Goal: Use online tool/utility: Utilize a website feature to perform a specific function

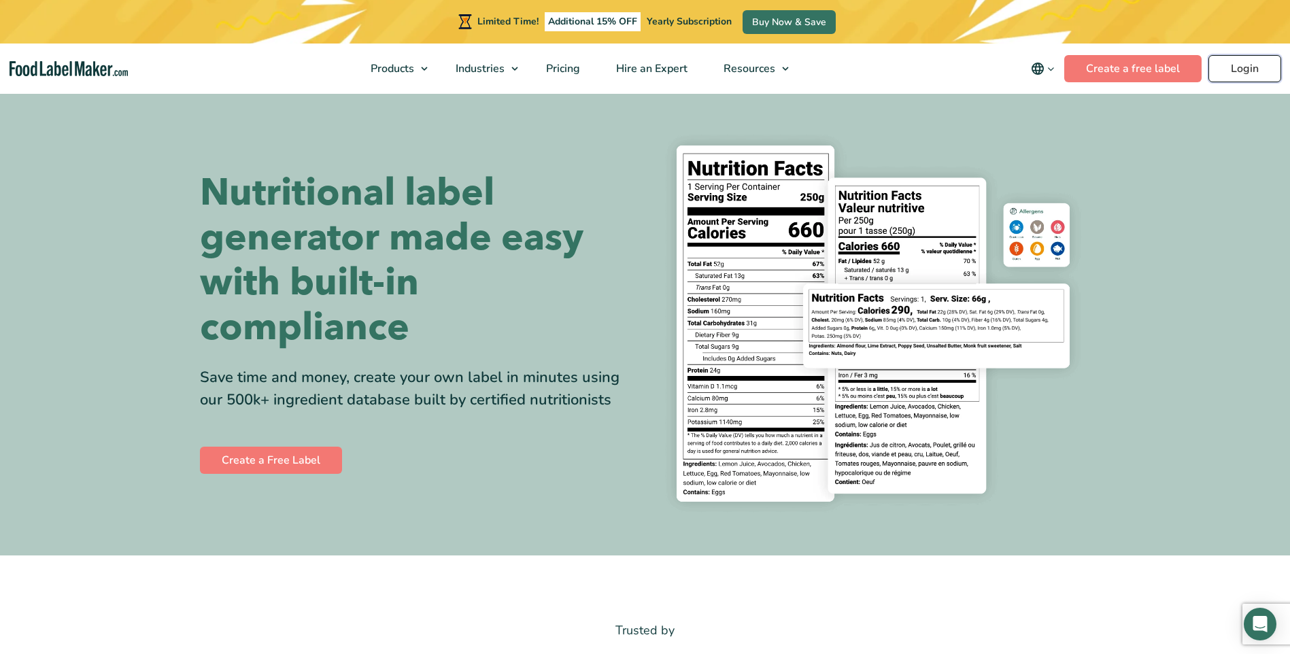
click at [1230, 69] on link "Login" at bounding box center [1245, 68] width 73 height 27
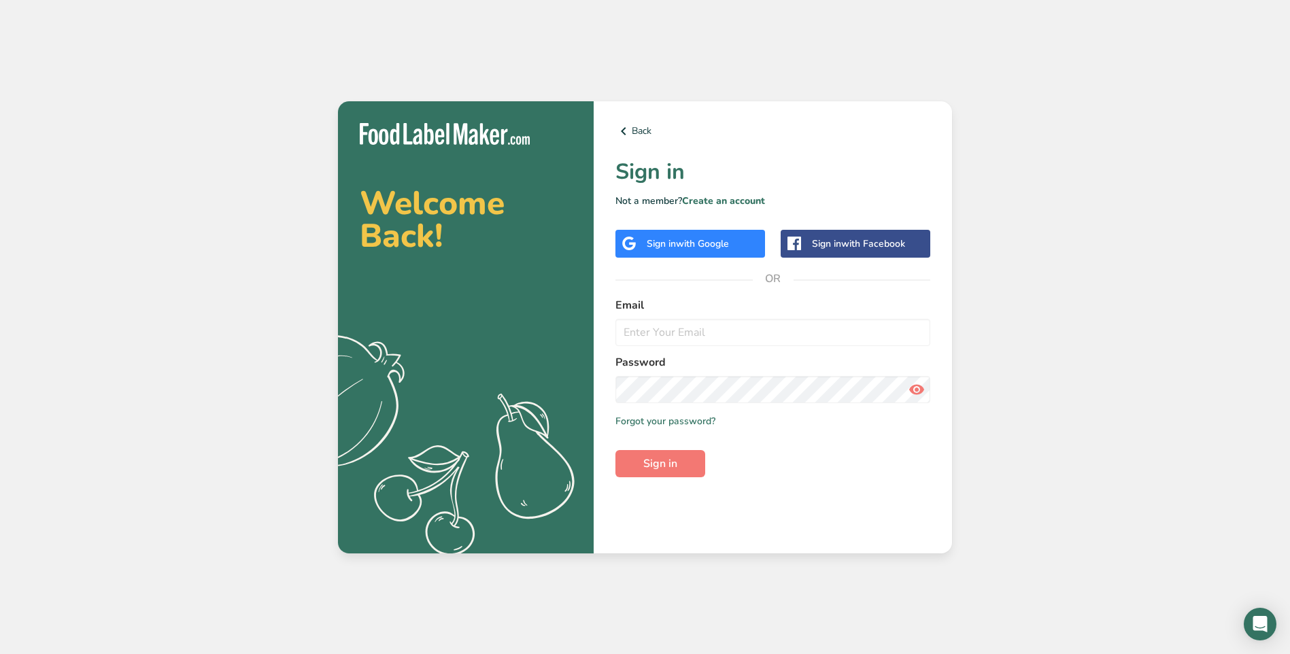
click at [699, 240] on span "with Google" at bounding box center [702, 243] width 53 height 13
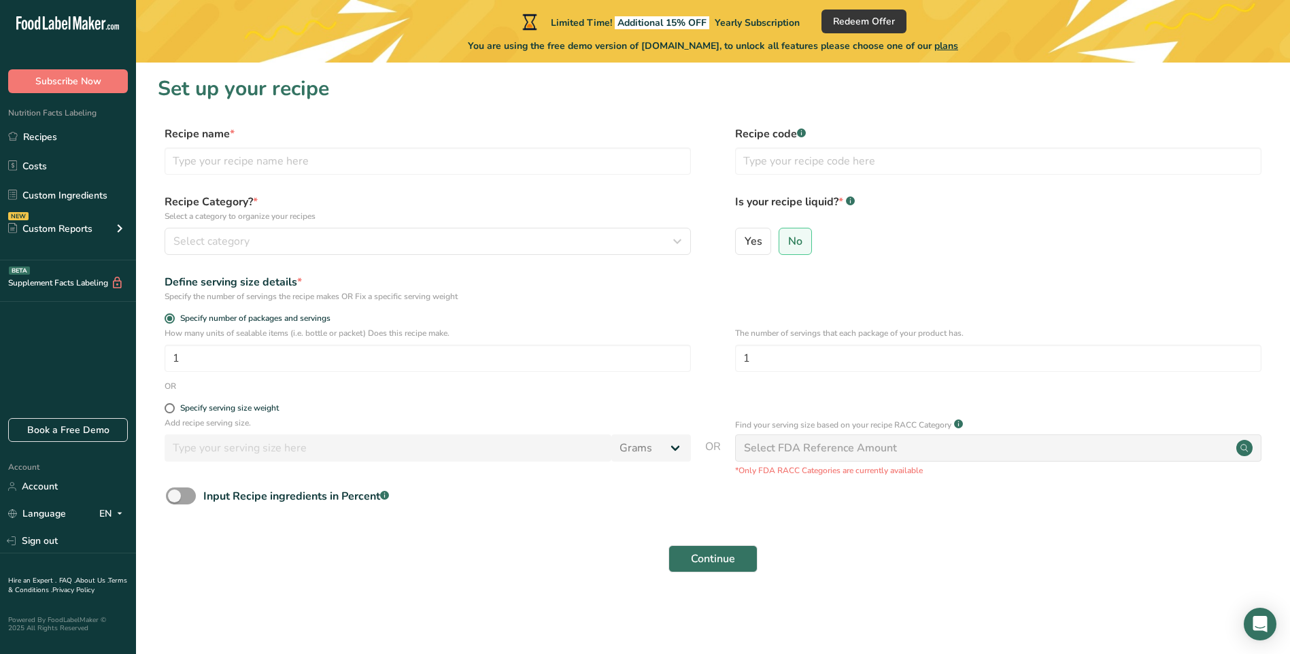
drag, startPoint x: 1227, startPoint y: 2, endPoint x: 661, endPoint y: 125, distance: 579.2
click at [661, 125] on section "Set up your recipe Recipe name * Recipe code .a-a{fill:#347362;}.b-a{fill:#fff;…" at bounding box center [713, 333] width 1154 height 540
click at [71, 229] on div "Custom Reports" at bounding box center [50, 229] width 84 height 14
click at [84, 290] on link "Ingredient Comparison NEW" at bounding box center [68, 290] width 136 height 30
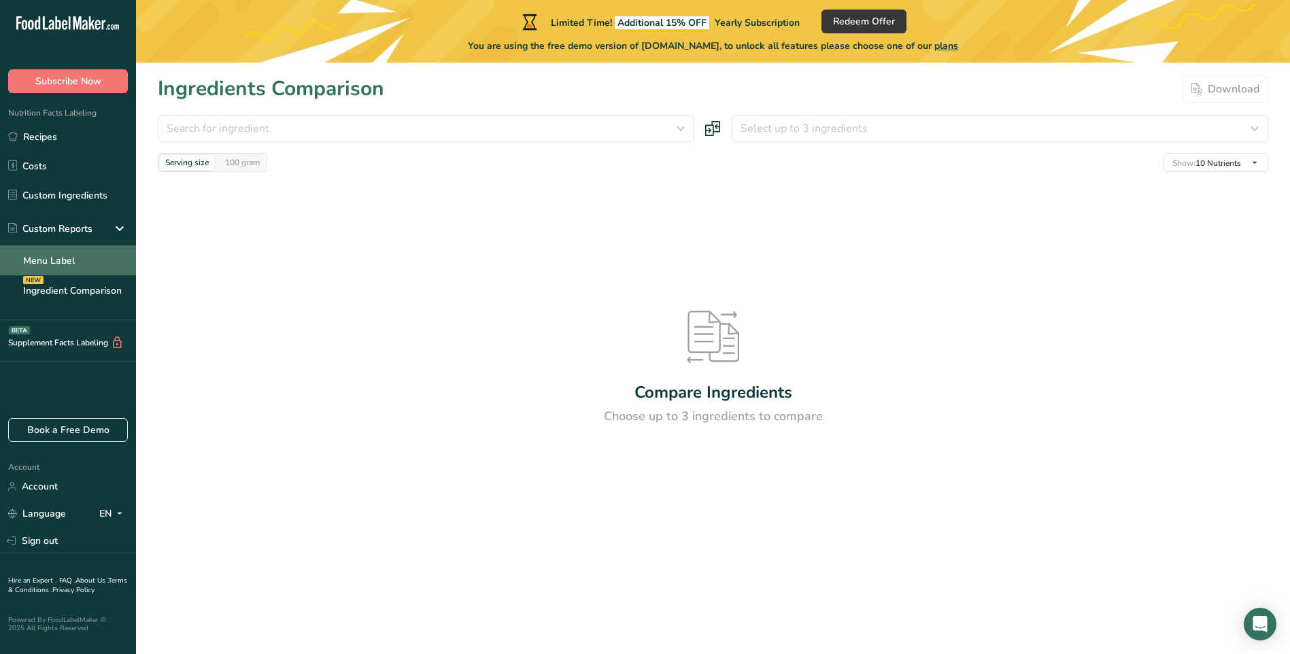
click at [75, 265] on link "Menu Label" at bounding box center [68, 261] width 136 height 30
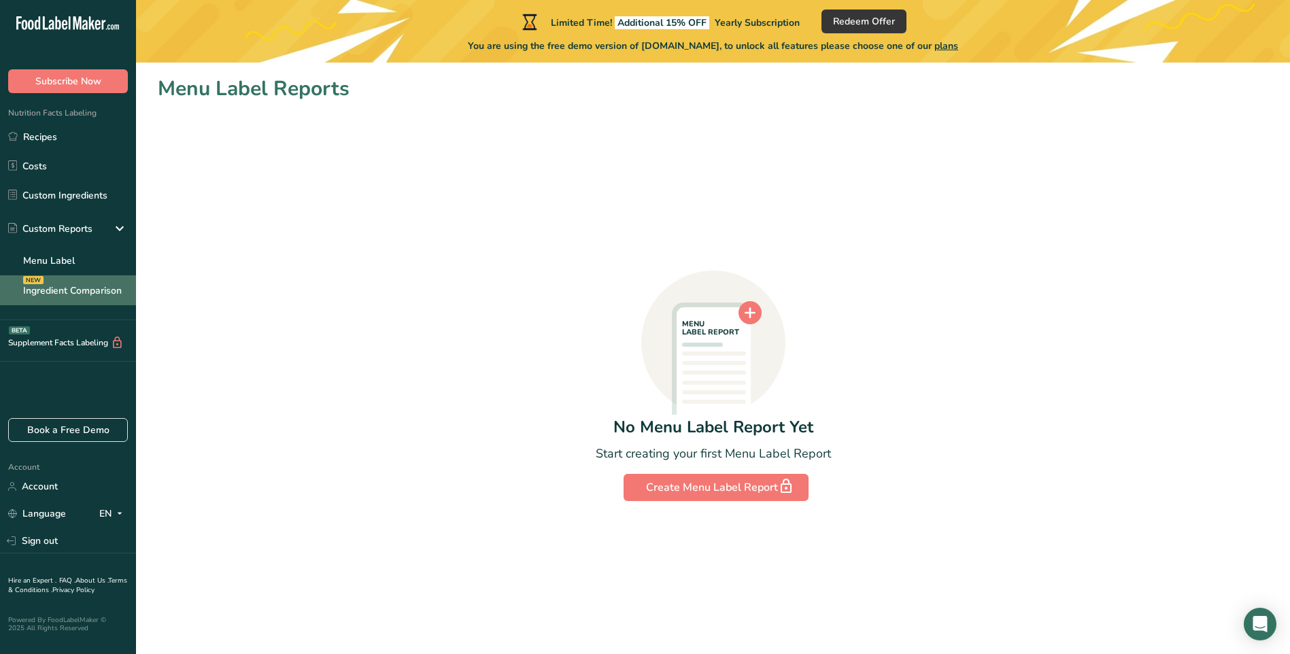
click at [77, 289] on link "Ingredient Comparison NEW" at bounding box center [68, 290] width 136 height 30
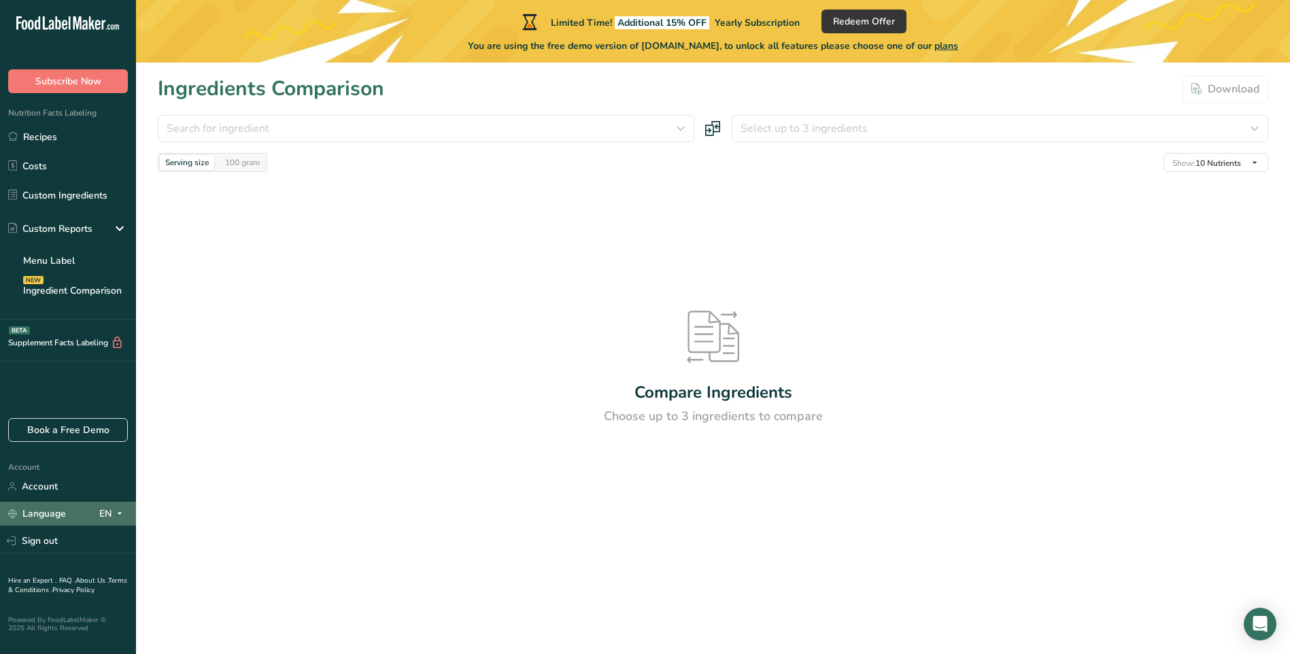
click at [118, 508] on icon at bounding box center [119, 513] width 11 height 17
click at [280, 518] on div "Compare Ingredients Choose up to 3 ingredients to compare" at bounding box center [713, 368] width 1111 height 392
